Goal: Information Seeking & Learning: Learn about a topic

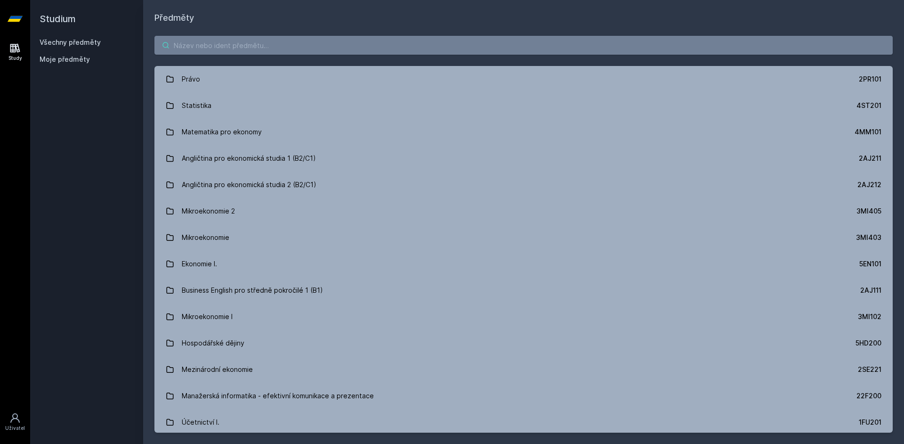
click at [745, 51] on input "search" at bounding box center [523, 45] width 738 height 19
paste input "Média a semiotika"
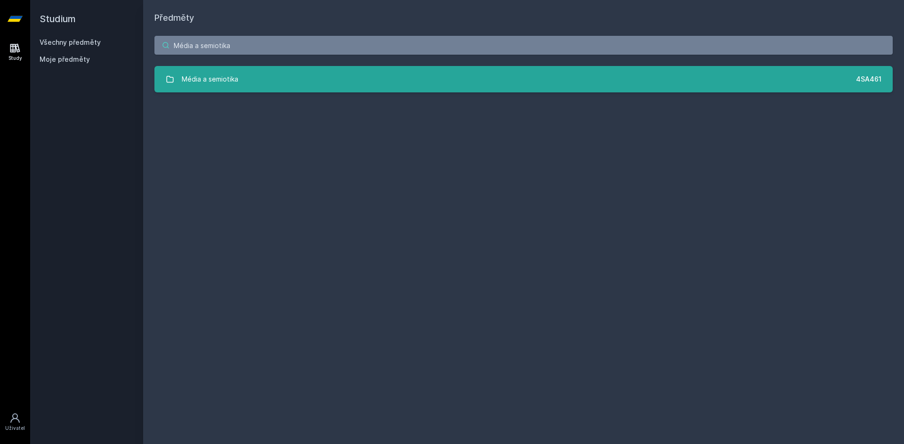
type input "Média a semiotika"
click at [740, 81] on link "Média a semiotika 4SA461" at bounding box center [523, 79] width 738 height 26
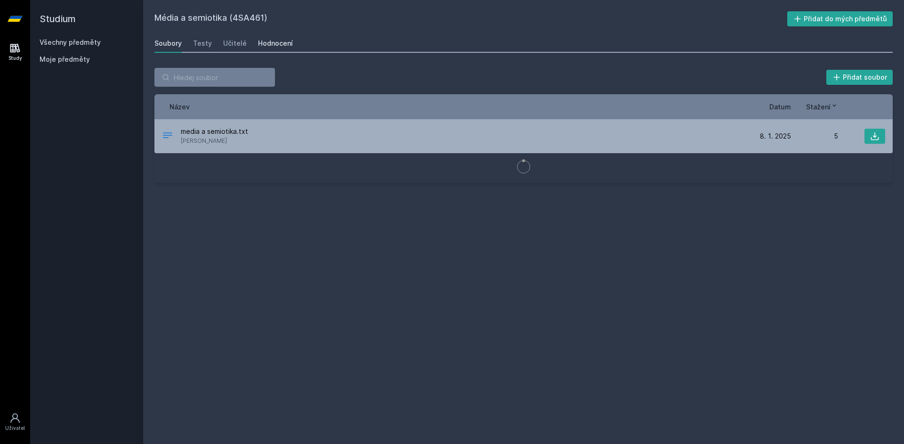
click at [283, 48] on div "Hodnocení" at bounding box center [275, 43] width 35 height 9
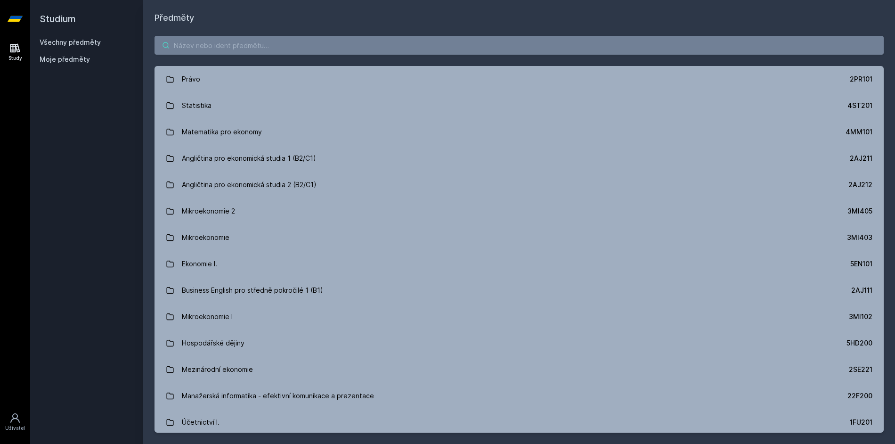
click at [208, 49] on input "search" at bounding box center [518, 45] width 729 height 19
paste input "4IZ503"
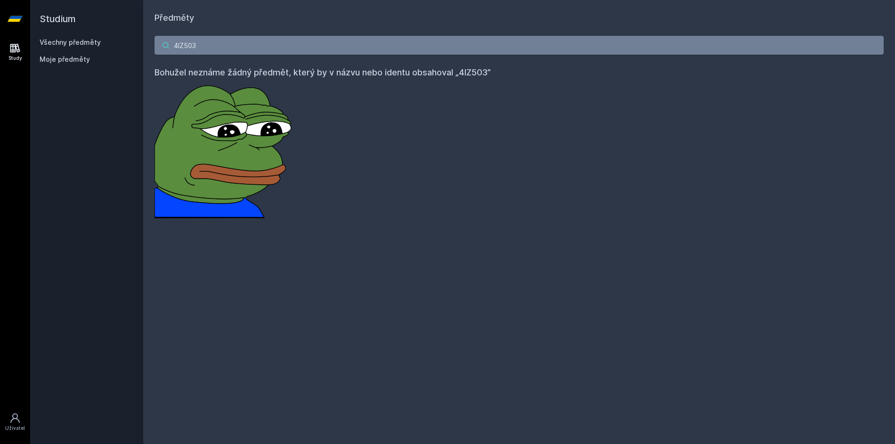
click at [306, 48] on input "4IZ503" at bounding box center [518, 45] width 729 height 19
paste input "Projektový seminář"
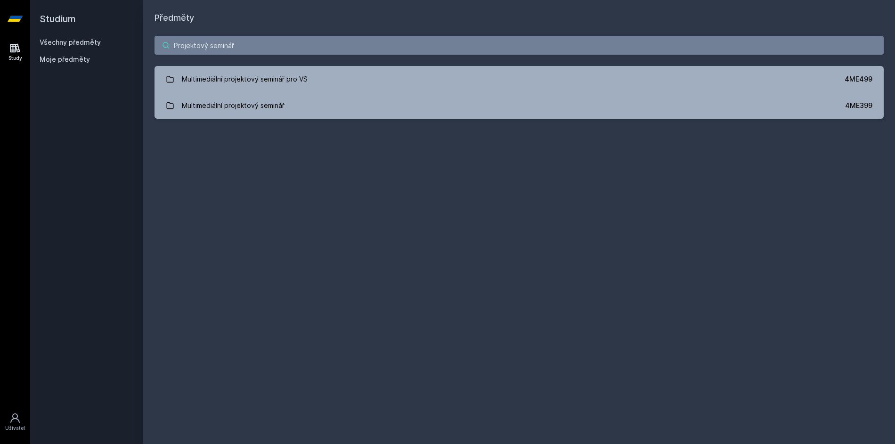
click at [334, 36] on input "Projektový seminář" at bounding box center [518, 45] width 729 height 19
click at [323, 43] on input "Projektový seminář" at bounding box center [518, 45] width 729 height 19
paste input "Elektronická sazba a publikování"
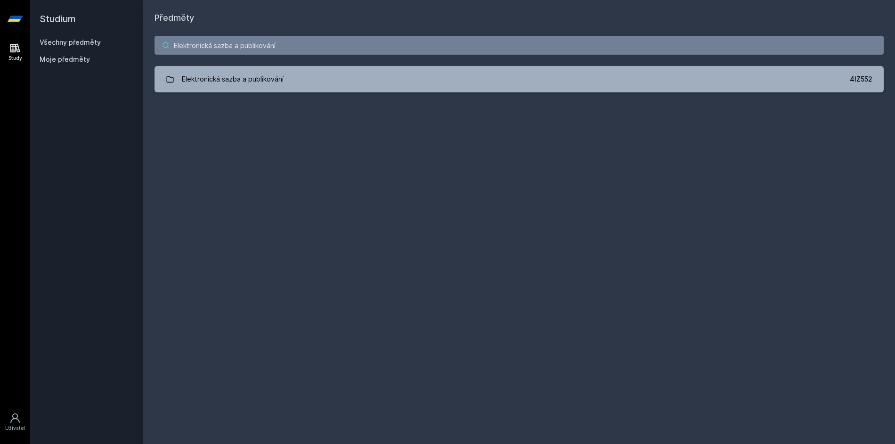
type input "Elektronická sazba a publikování"
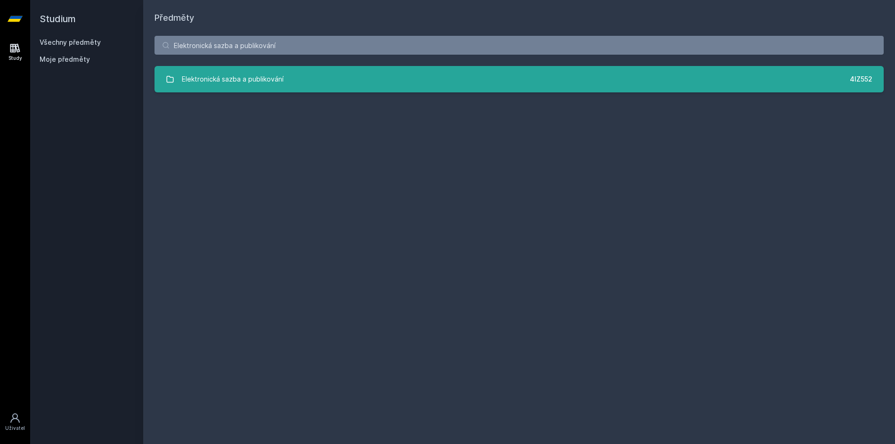
click at [288, 71] on link "Elektronická sazba a publikování 4IZ552" at bounding box center [518, 79] width 729 height 26
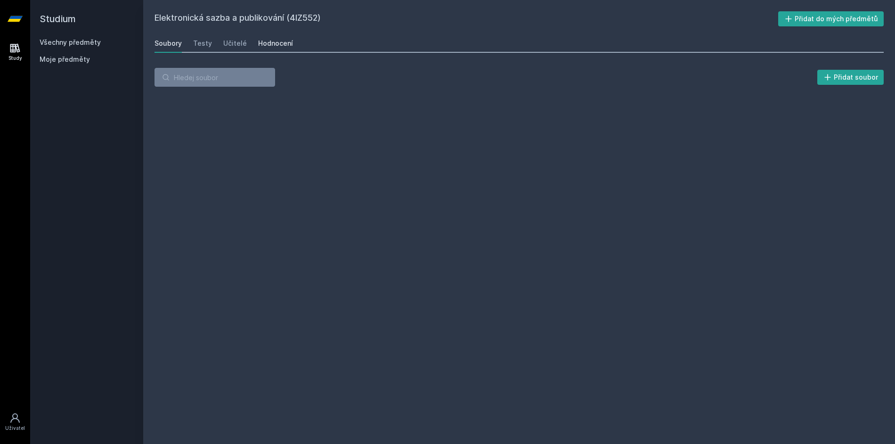
click at [284, 41] on div "Hodnocení" at bounding box center [275, 43] width 35 height 9
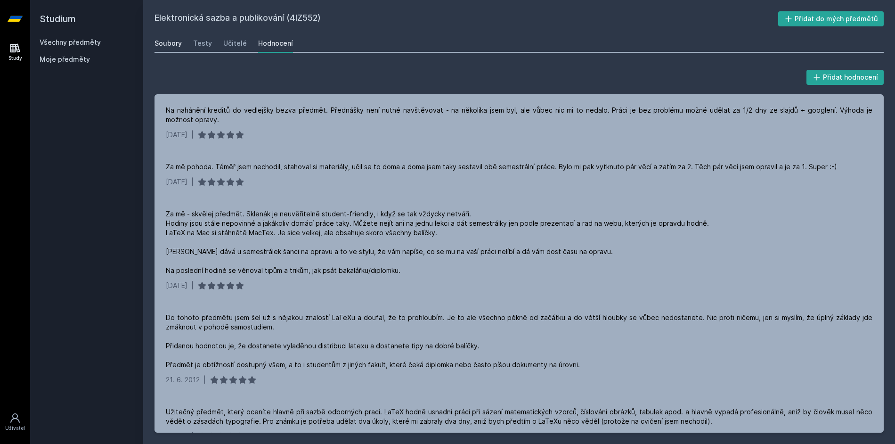
click at [177, 51] on link "Soubory" at bounding box center [167, 43] width 27 height 19
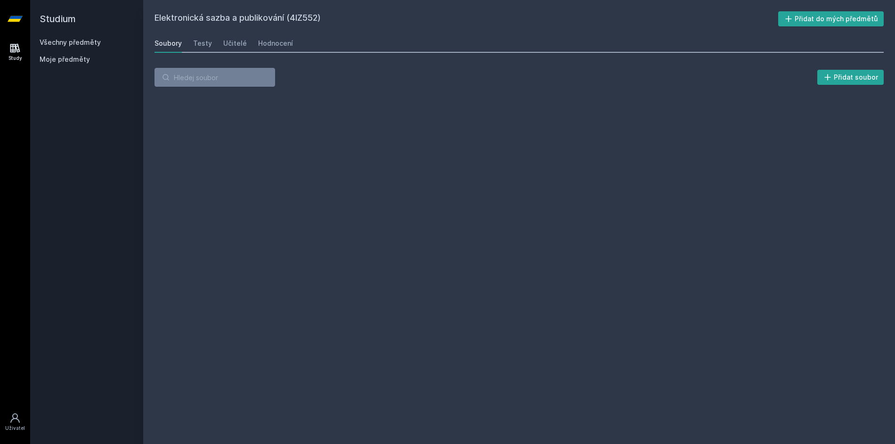
click at [57, 46] on div "Všechny předměty" at bounding box center [87, 42] width 94 height 9
click at [58, 44] on link "Všechny předměty" at bounding box center [70, 42] width 61 height 8
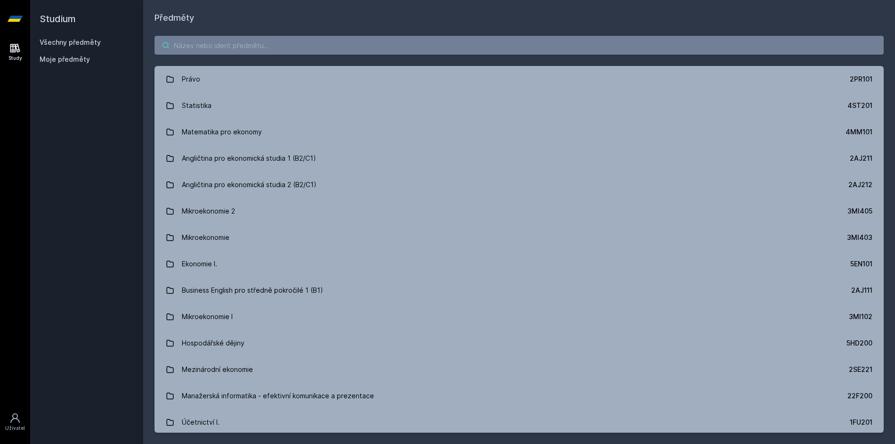
click at [191, 50] on input "search" at bounding box center [518, 45] width 729 height 19
paste input "Umělé neuronové sítě a hluboké učení"
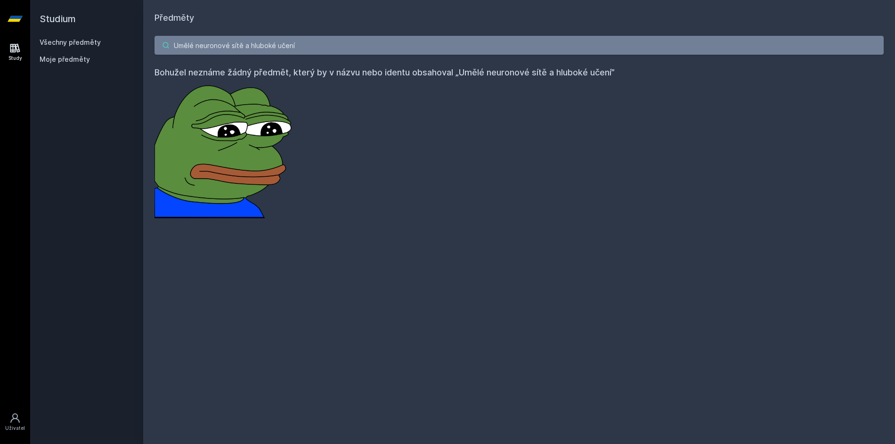
type input "Umělé neuronové sítě a hluboké učení"
click at [335, 210] on div "Umělé neuronové sítě a hluboké učení Bohužel neznáme žádný předmět, který by v …" at bounding box center [519, 126] width 752 height 205
